Goal: Register for event/course

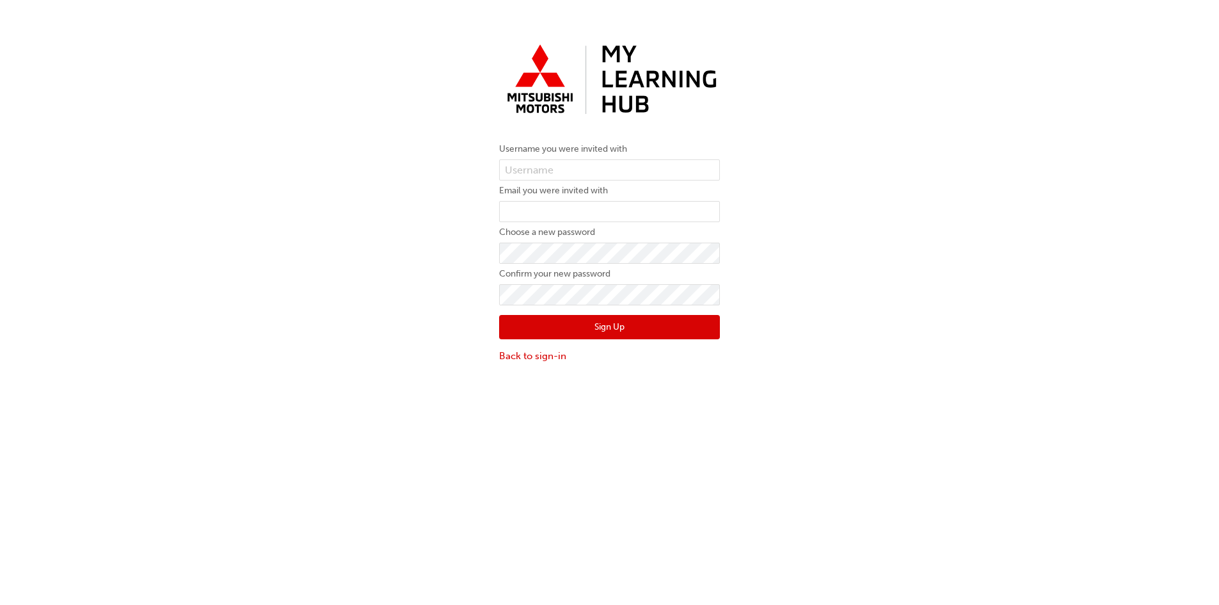
click at [572, 156] on label "Username you were invited with" at bounding box center [609, 148] width 221 height 15
click at [568, 164] on input "text" at bounding box center [609, 170] width 221 height 22
type input "5848698"
click at [538, 205] on input "email" at bounding box center [609, 212] width 221 height 22
type input "[EMAIL_ADDRESS][DOMAIN_NAME]"
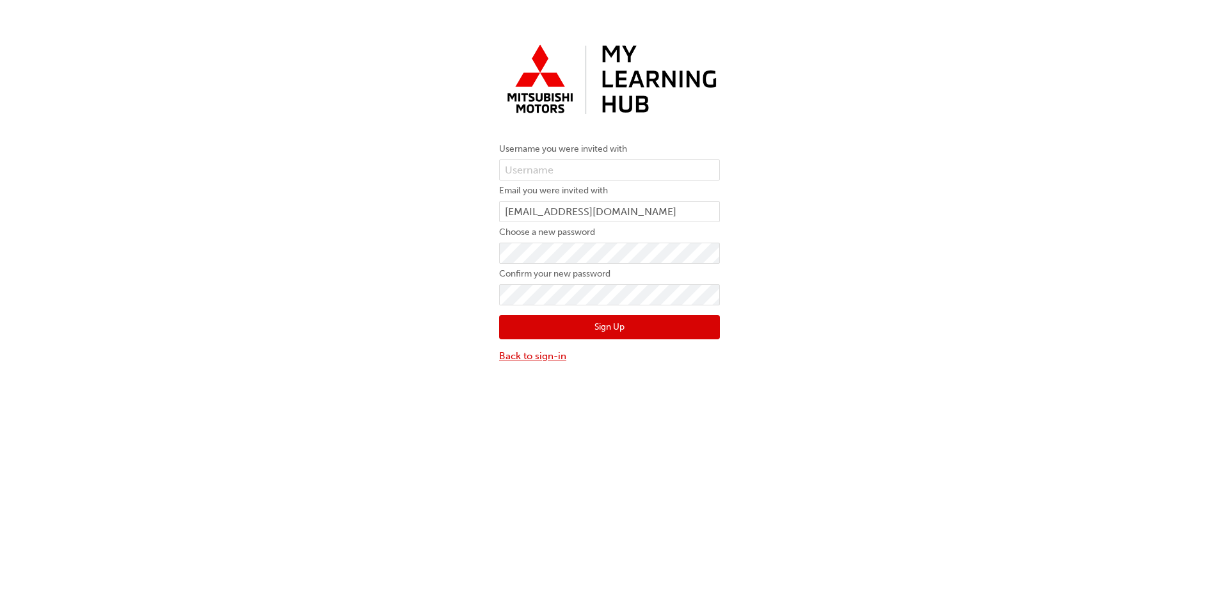
click at [526, 353] on link "Back to sign-in" at bounding box center [609, 356] width 221 height 15
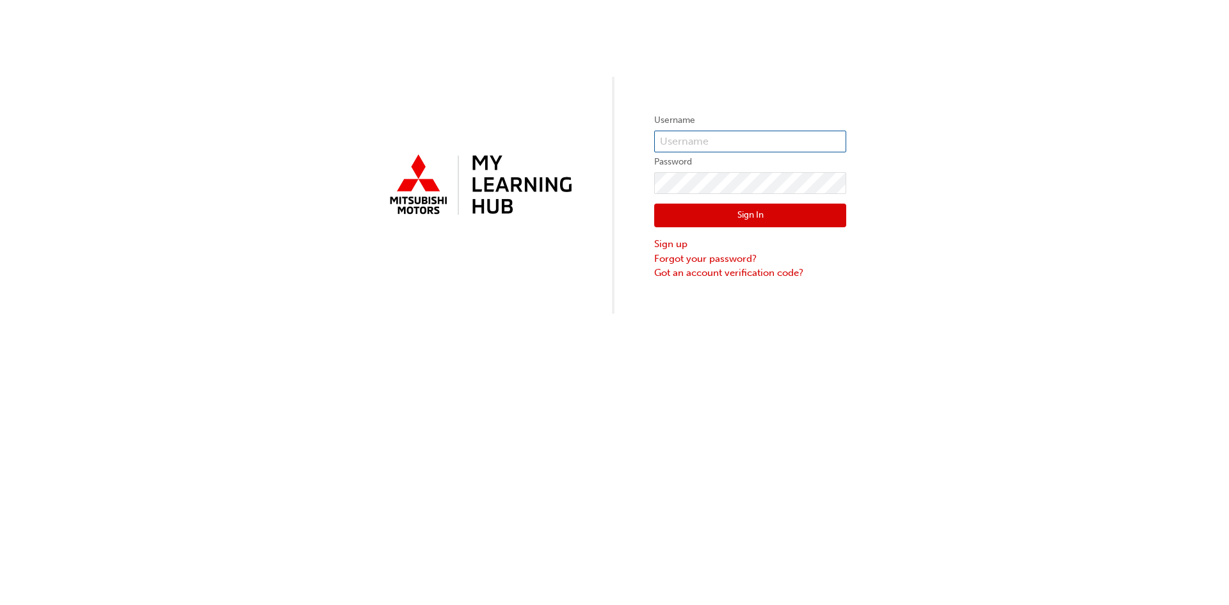
type input "loddo@kingscars.com.au"
click at [736, 220] on button "Sign In" at bounding box center [750, 216] width 192 height 24
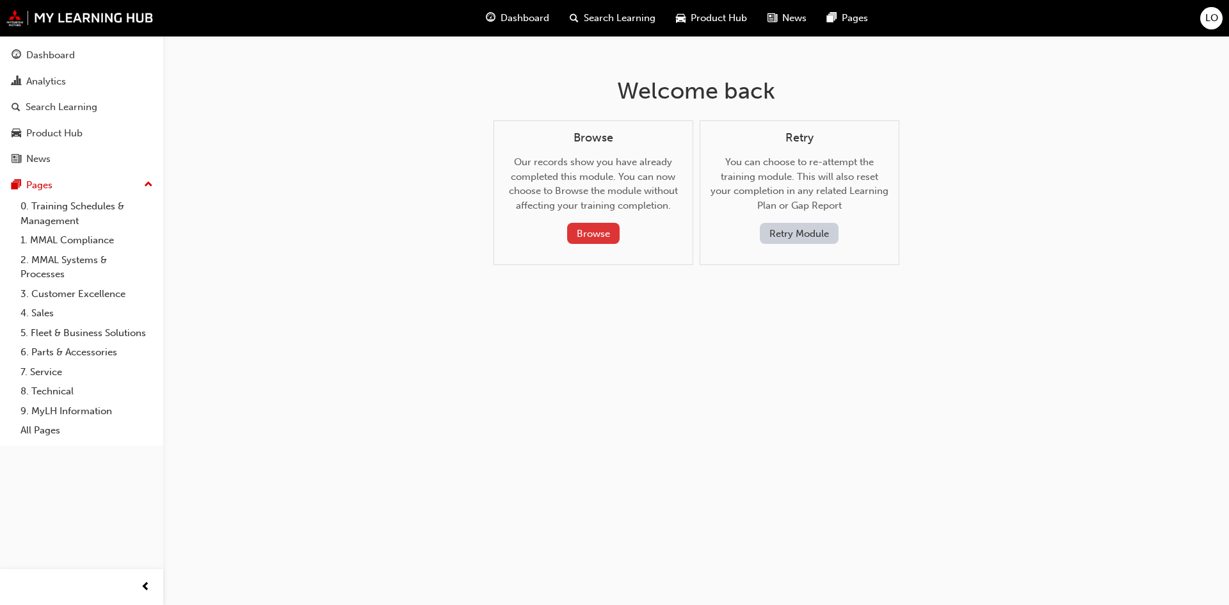
click at [593, 239] on button "Browse" at bounding box center [593, 233] width 52 height 21
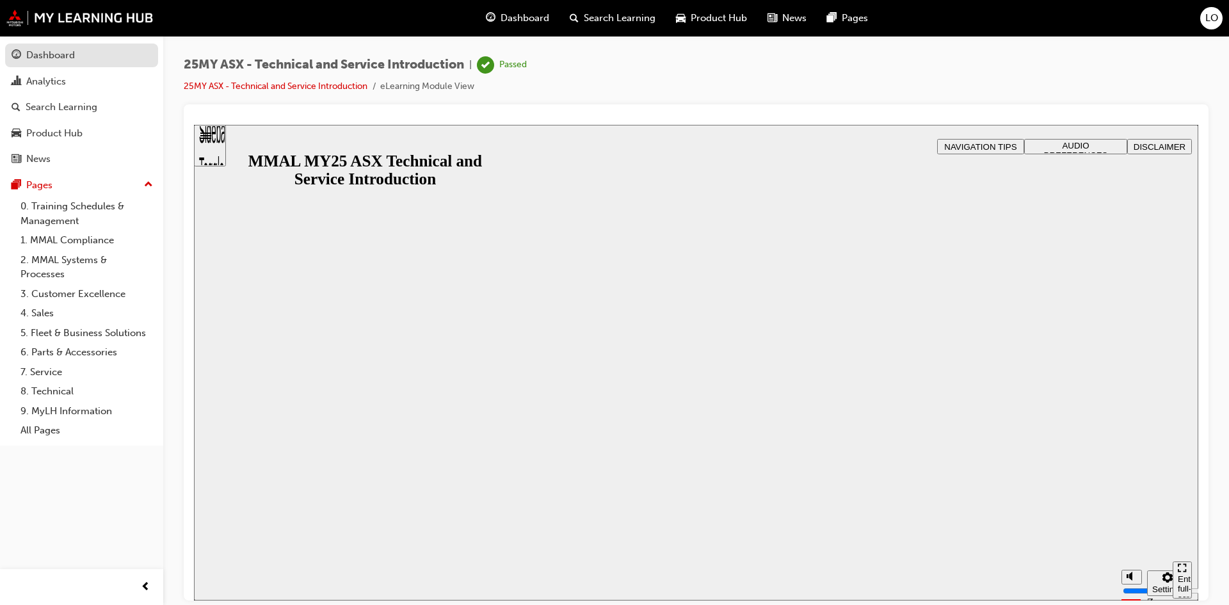
click at [50, 56] on div "Dashboard" at bounding box center [50, 55] width 49 height 15
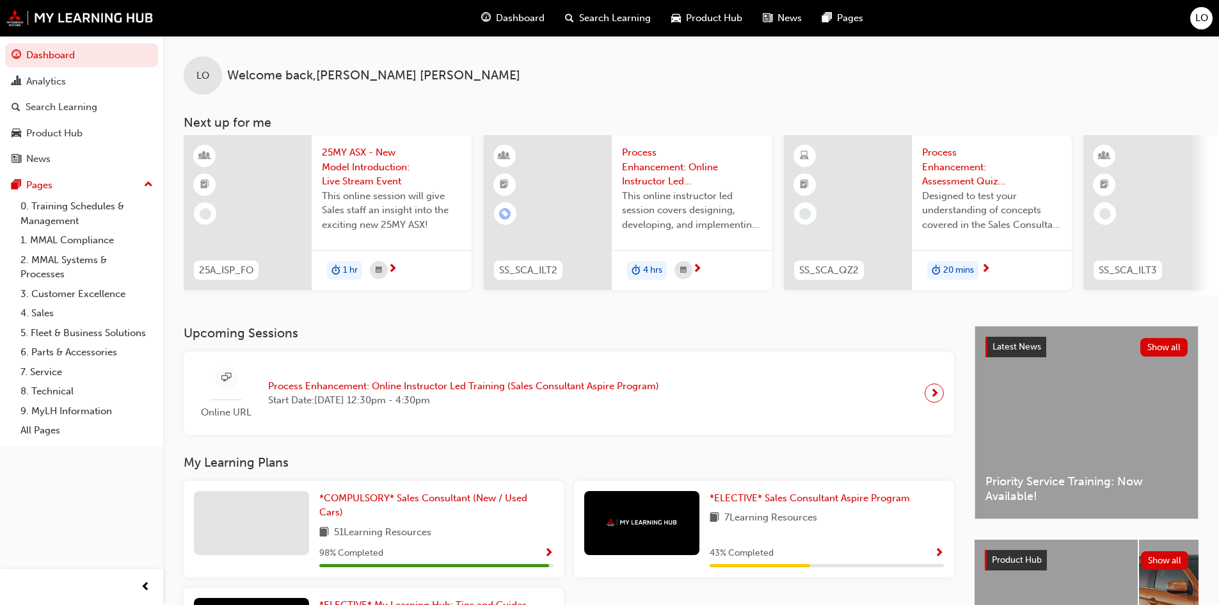
scroll to position [160, 0]
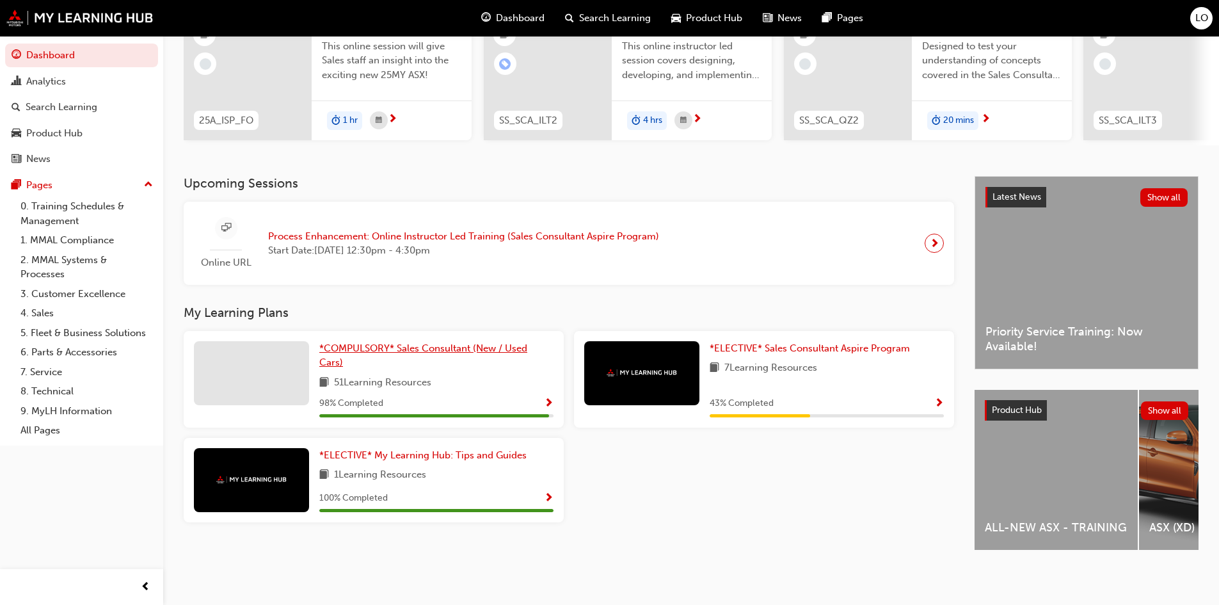
click at [406, 344] on span "*COMPULSORY* Sales Consultant (New / Used Cars)" at bounding box center [423, 355] width 208 height 26
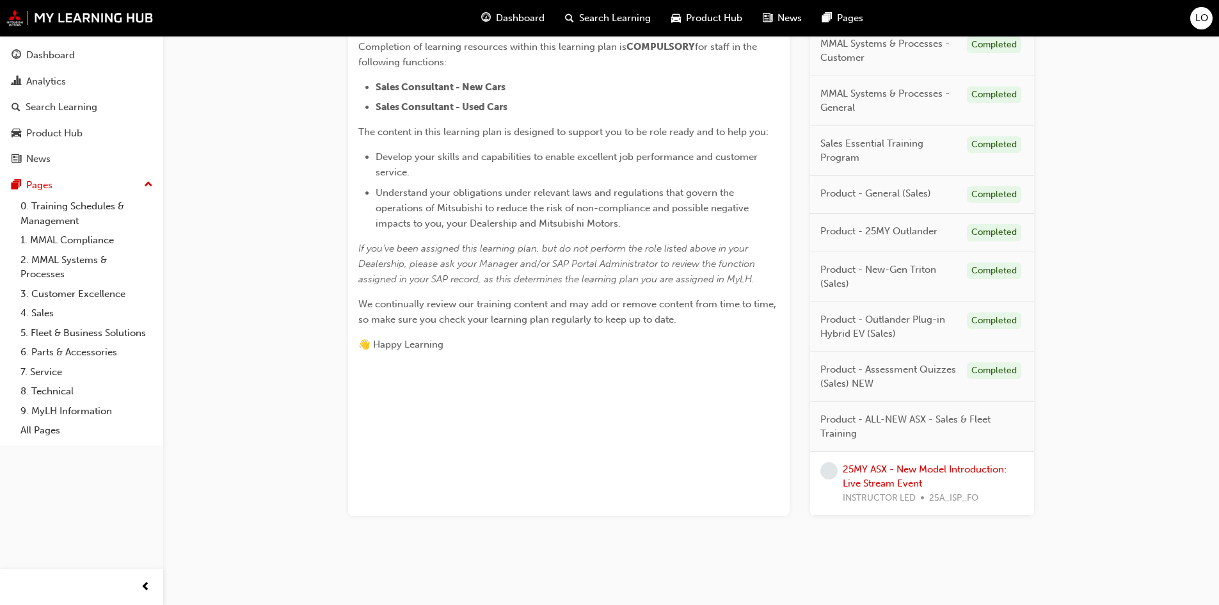
scroll to position [342, 0]
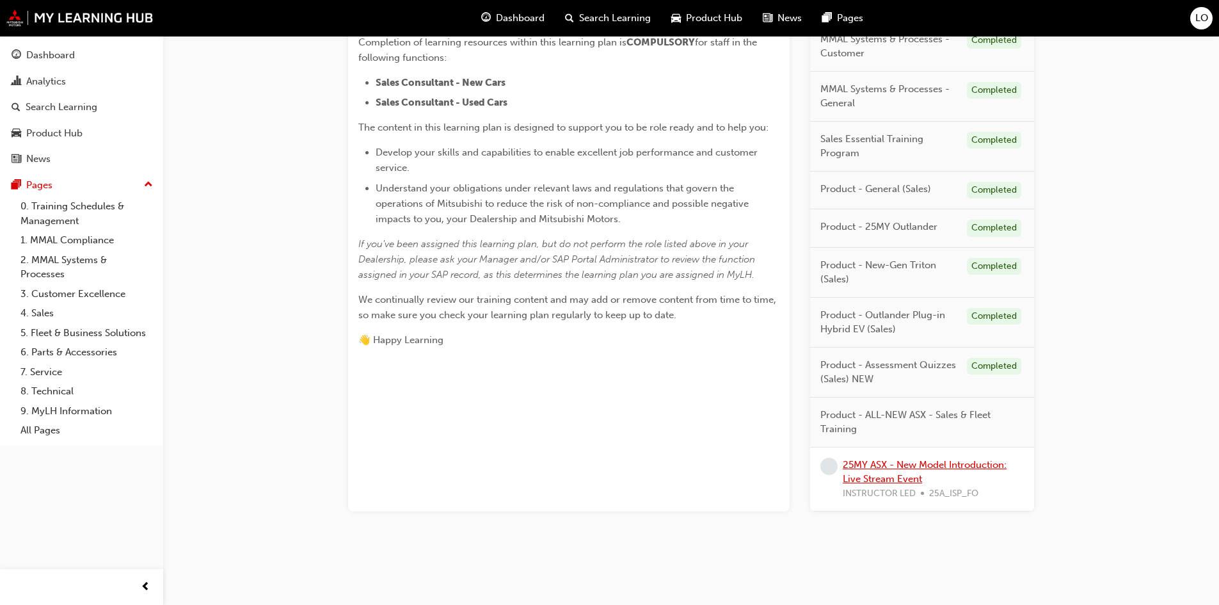
click at [895, 465] on link "25MY ASX - New Model Introduction: Live Stream Event" at bounding box center [925, 472] width 164 height 26
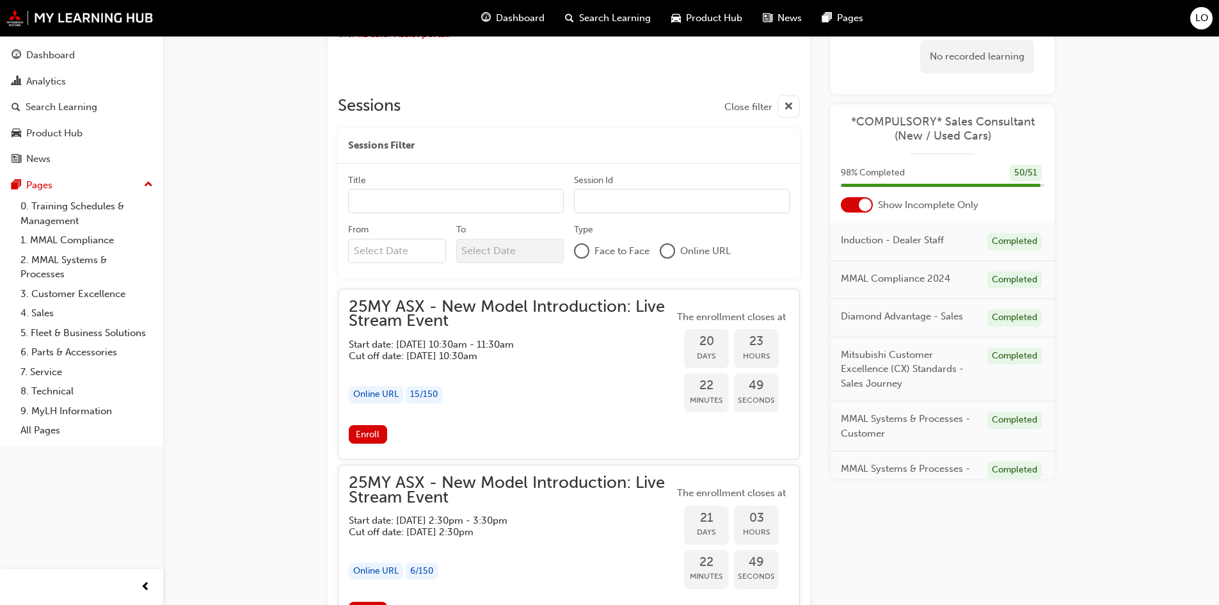
scroll to position [1024, 0]
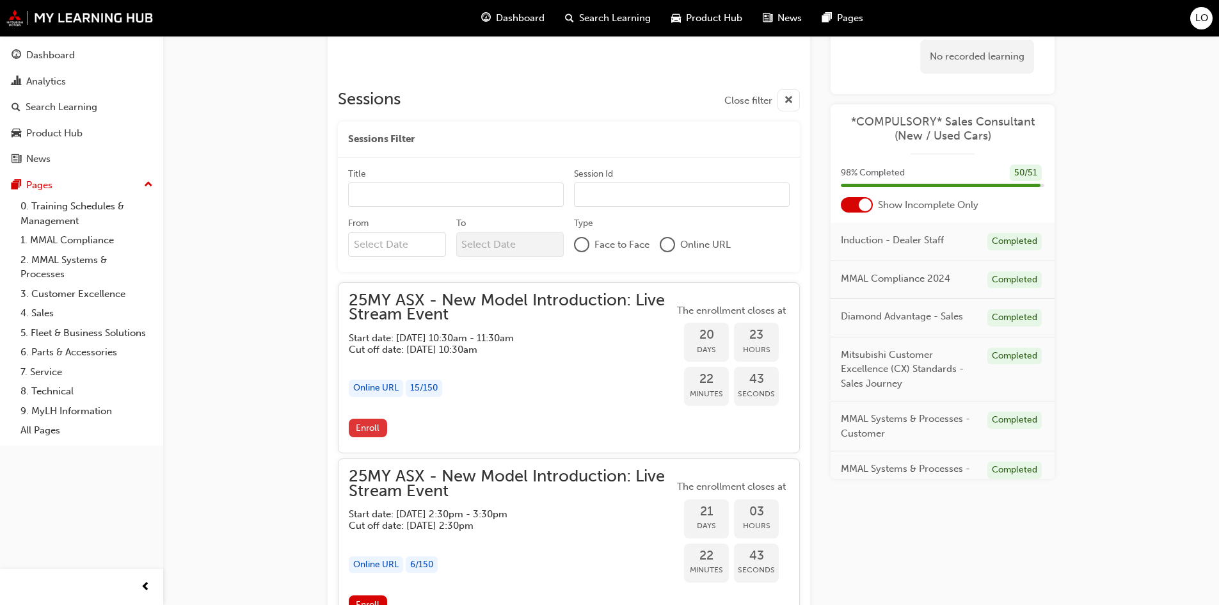
click at [376, 425] on span "Enroll" at bounding box center [368, 427] width 24 height 11
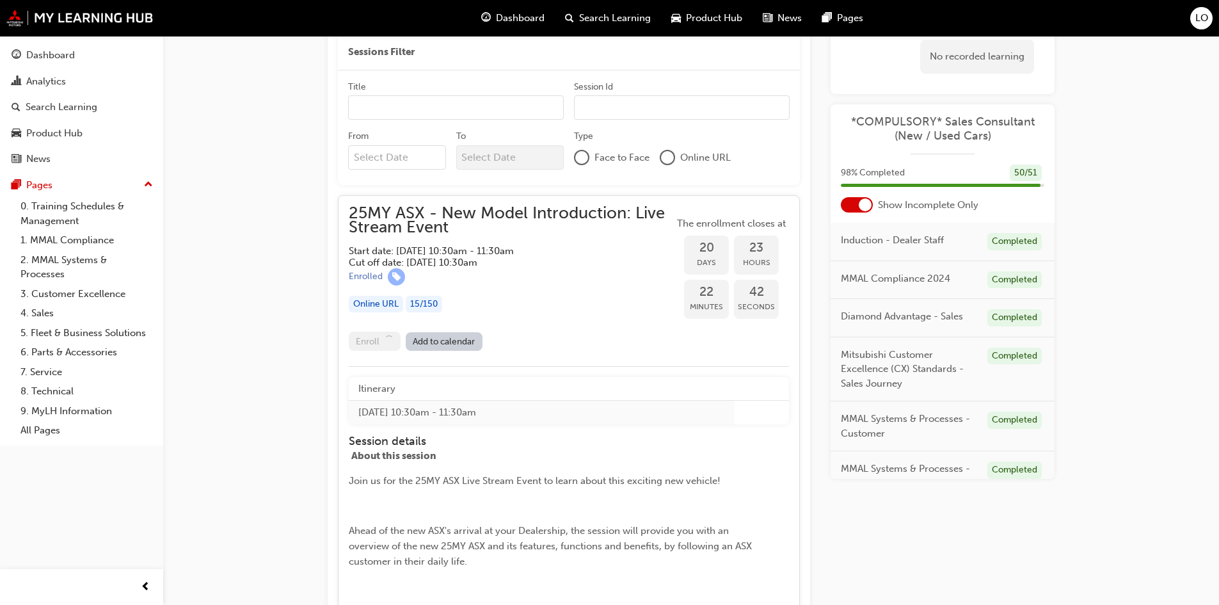
scroll to position [1216, 0]
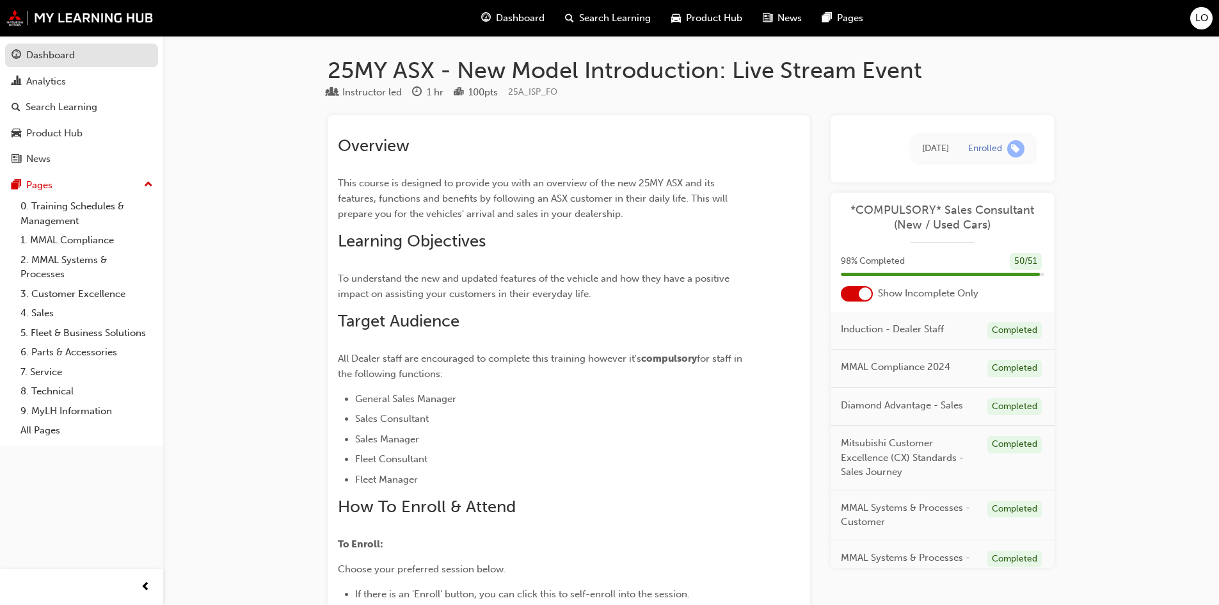
click at [58, 57] on div "Dashboard" at bounding box center [50, 55] width 49 height 15
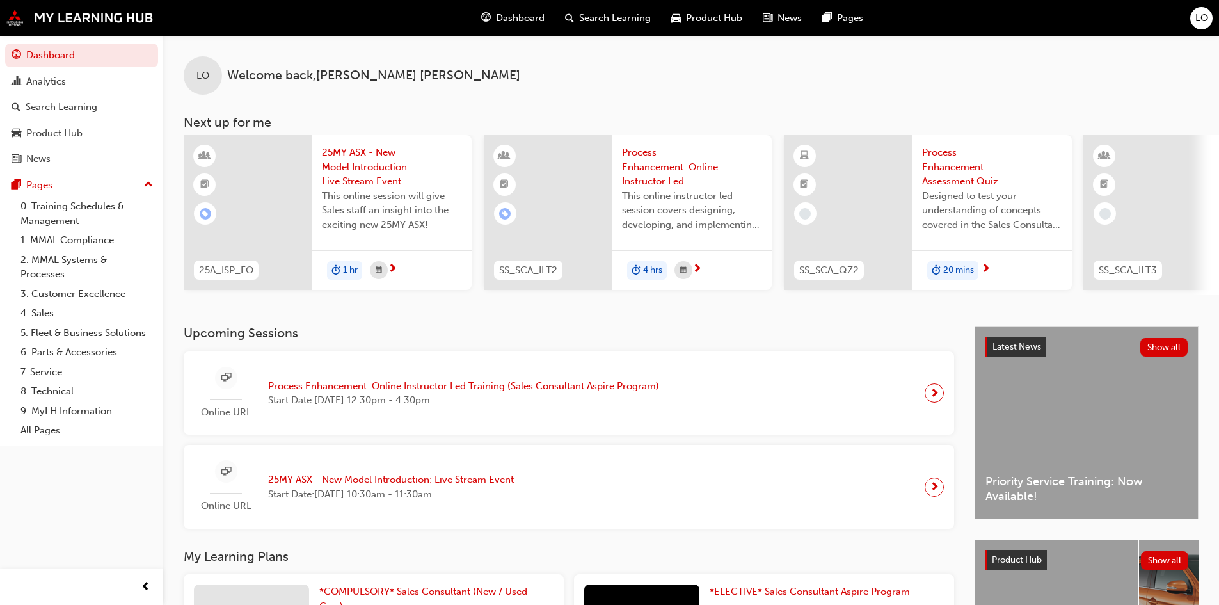
click at [980, 92] on div "LO Welcome back , LUCAS ODDO" at bounding box center [691, 65] width 1056 height 59
